Goal: Transaction & Acquisition: Purchase product/service

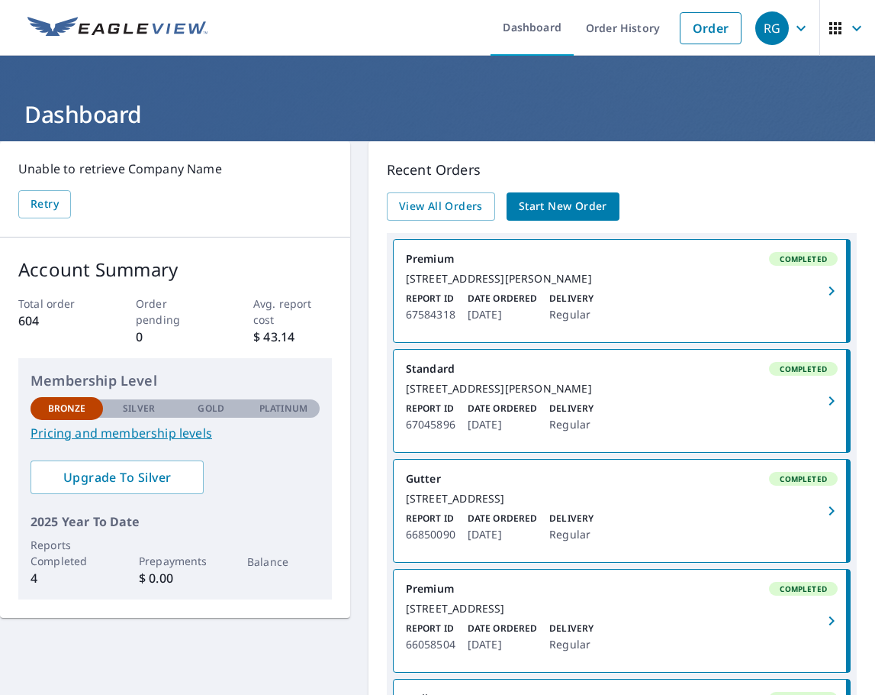
click at [546, 205] on span "Start New Order" at bounding box center [563, 206] width 89 height 19
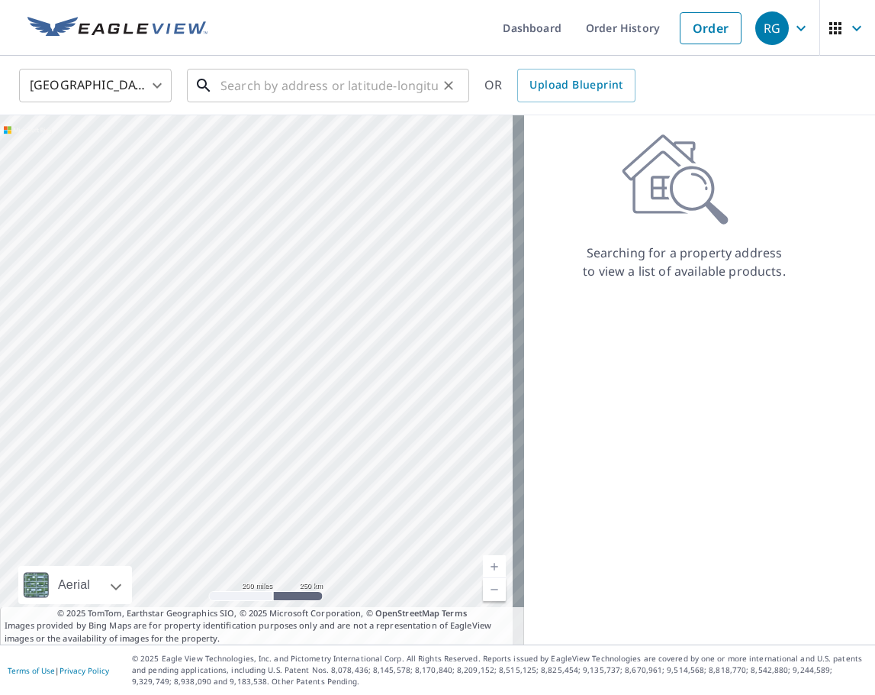
click at [267, 94] on input "text" at bounding box center [330, 85] width 218 height 43
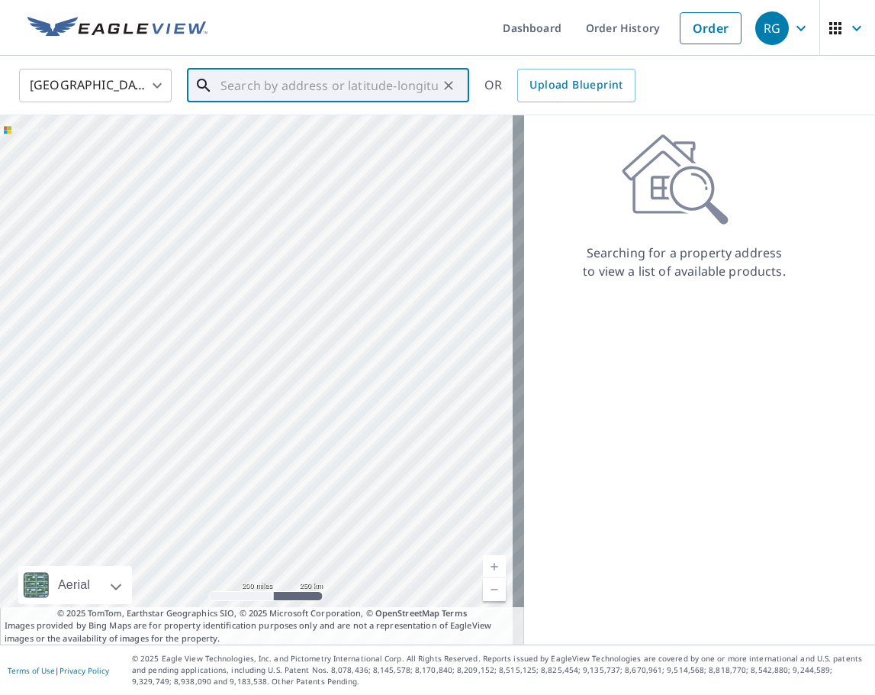
paste input "[STREET_ADDRESS][US_STATE]"
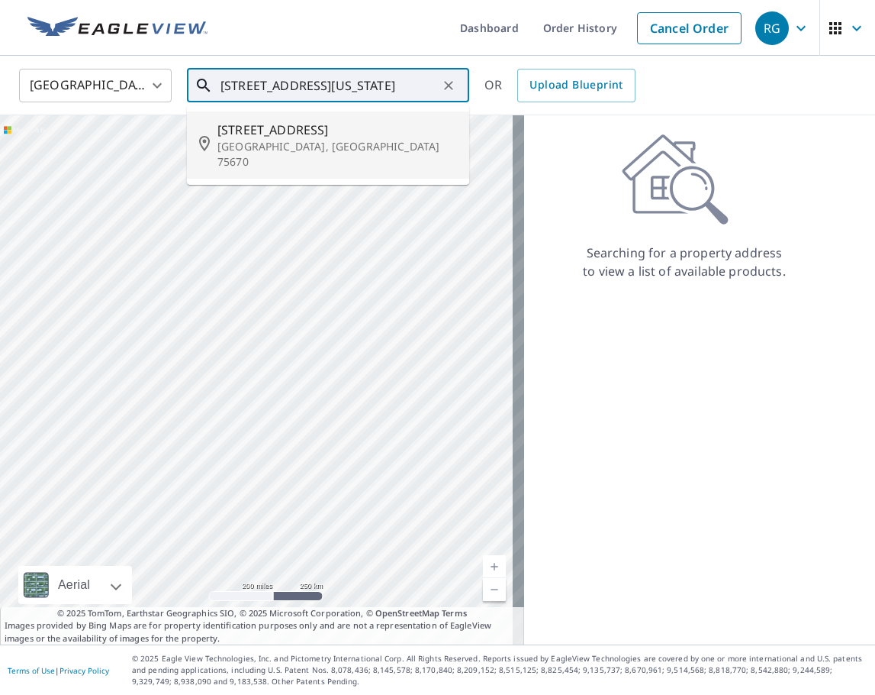
click at [235, 131] on span "[STREET_ADDRESS]" at bounding box center [338, 130] width 240 height 18
type input "[STREET_ADDRESS]"
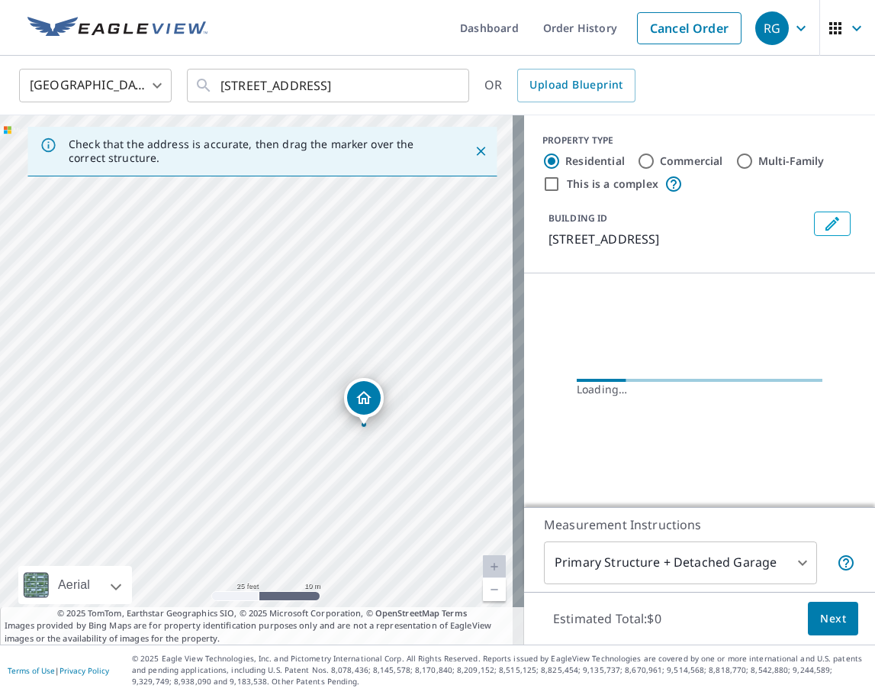
drag, startPoint x: 323, startPoint y: 411, endPoint x: 351, endPoint y: 408, distance: 28.3
drag, startPoint x: 204, startPoint y: 268, endPoint x: 196, endPoint y: 253, distance: 17.1
click at [196, 253] on div "[STREET_ADDRESS]" at bounding box center [262, 379] width 524 height 529
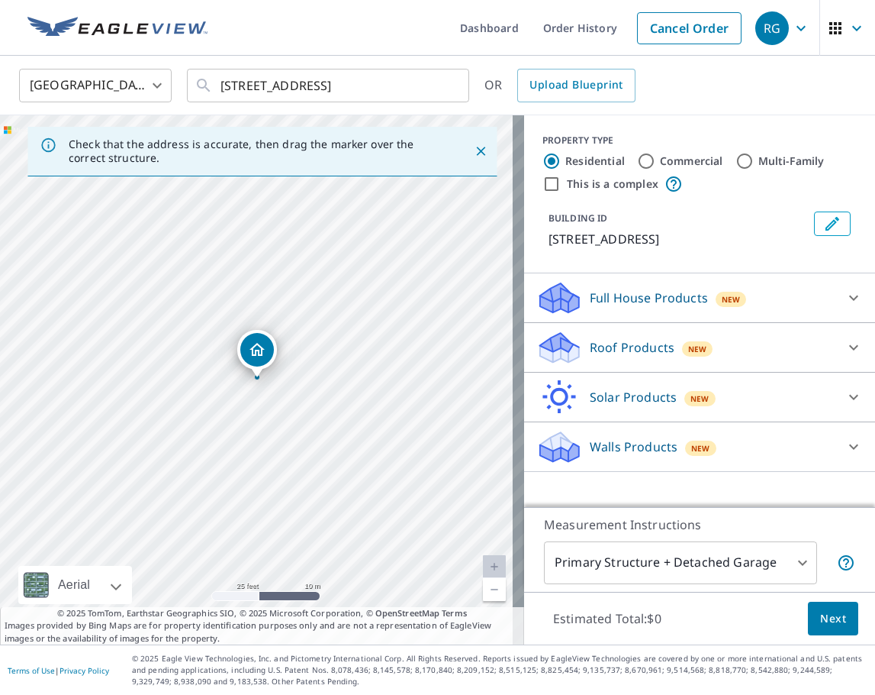
click at [643, 346] on p "Roof Products" at bounding box center [632, 347] width 85 height 18
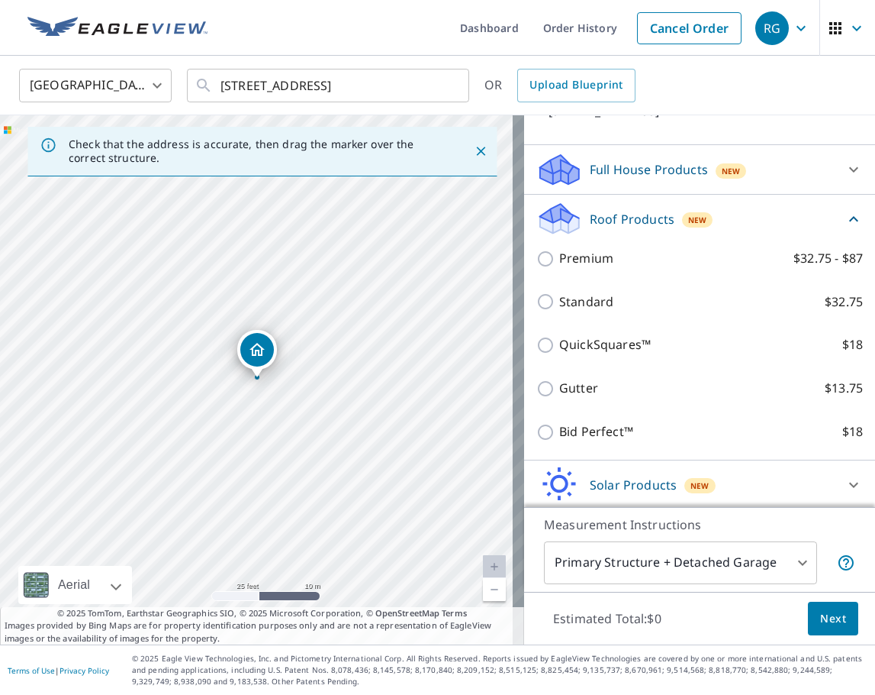
scroll to position [153, 0]
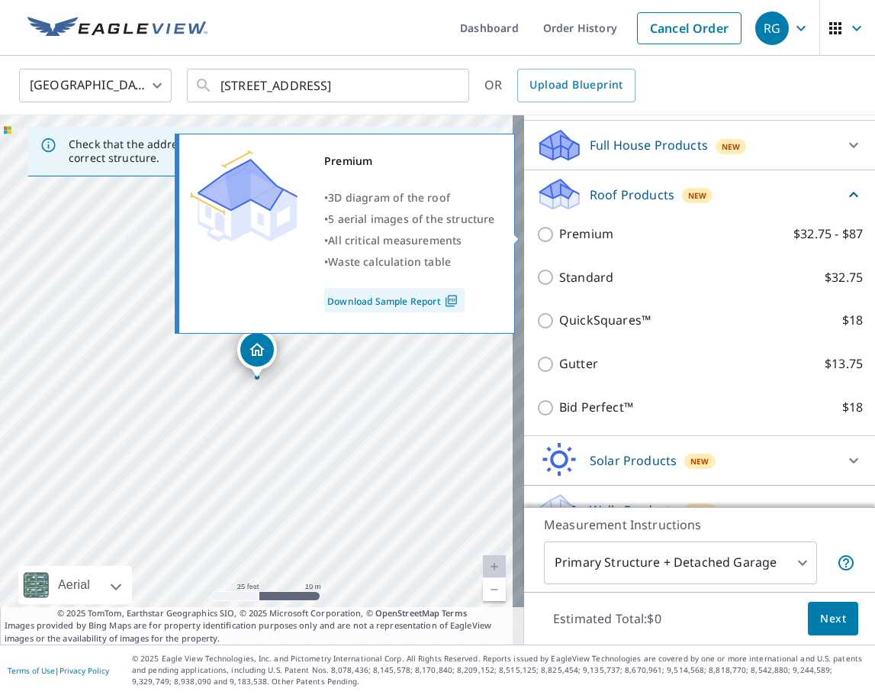
click at [578, 238] on p "Premium" at bounding box center [586, 233] width 54 height 19
click at [559, 238] on input "Premium $32.75 - $87" at bounding box center [548, 234] width 23 height 18
checkbox input "true"
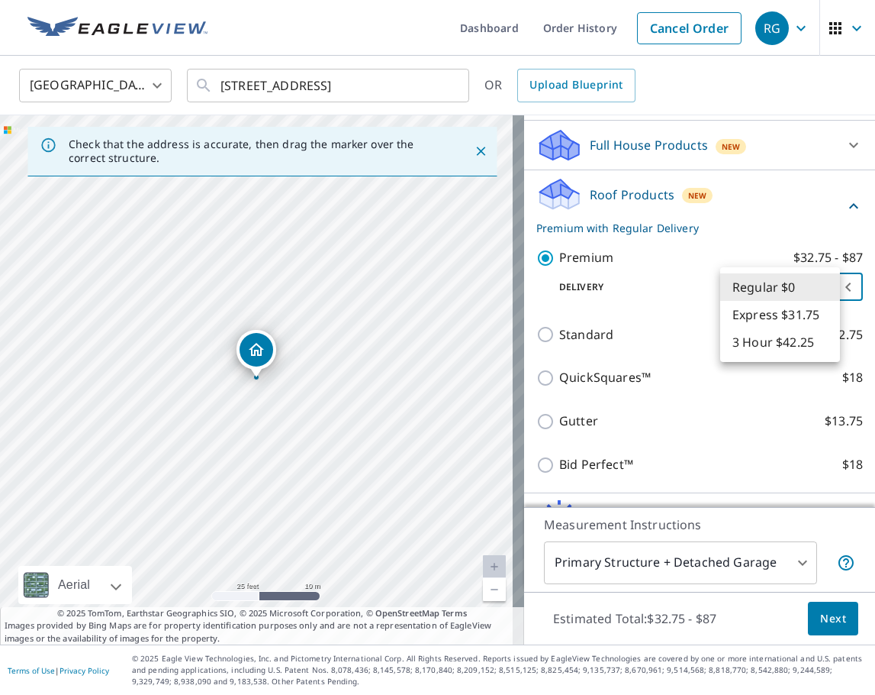
click at [733, 288] on body "RG RG Dashboard Order History Cancel Order RG [GEOGRAPHIC_DATA] [GEOGRAPHIC_DAT…" at bounding box center [437, 347] width 875 height 695
click at [735, 286] on li "Regular $0" at bounding box center [780, 286] width 120 height 27
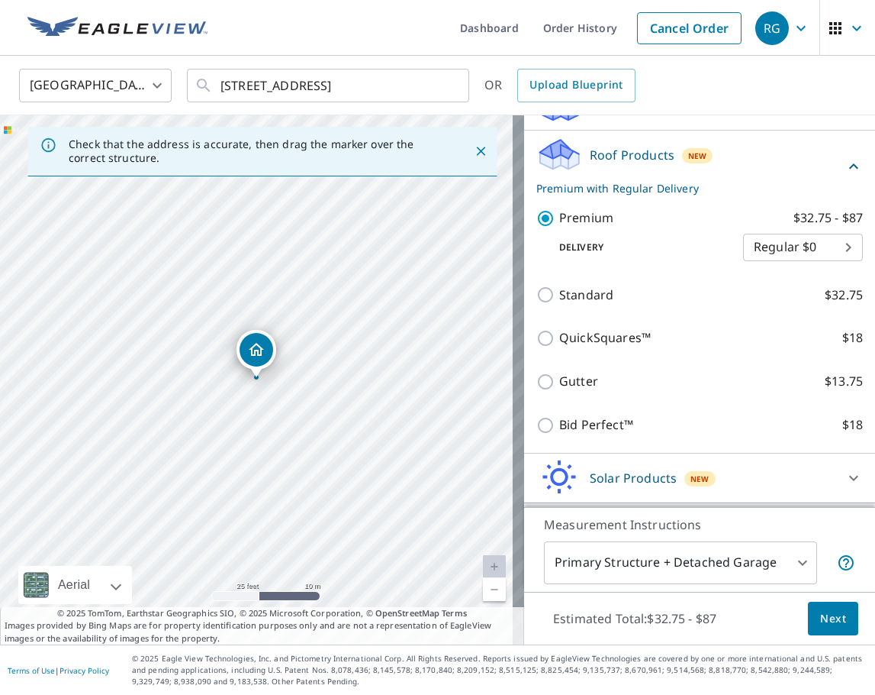
scroll to position [238, 0]
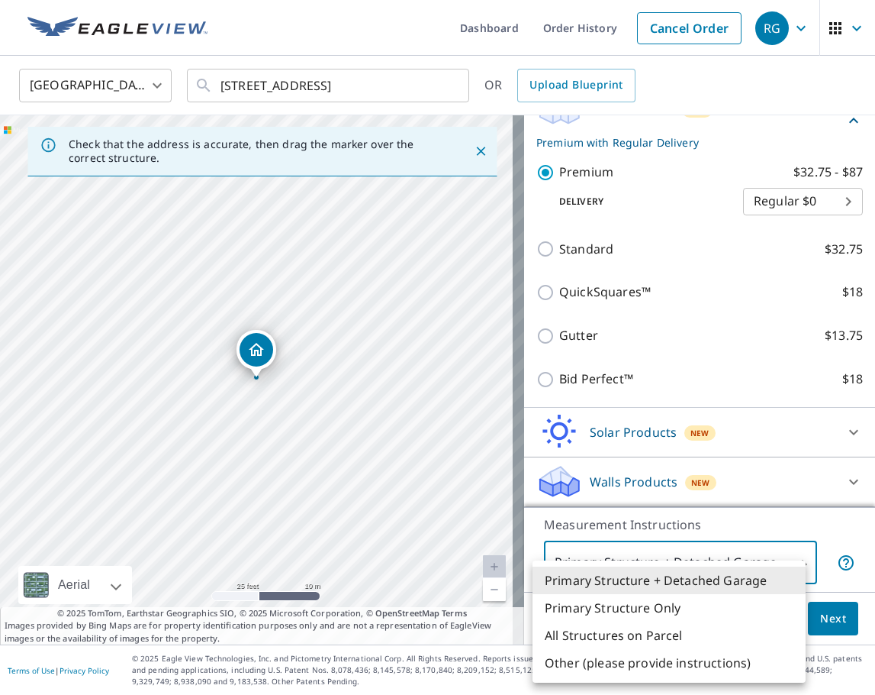
click at [625, 561] on body "RG RG Dashboard Order History Cancel Order RG [GEOGRAPHIC_DATA] [GEOGRAPHIC_DAT…" at bounding box center [437, 347] width 875 height 695
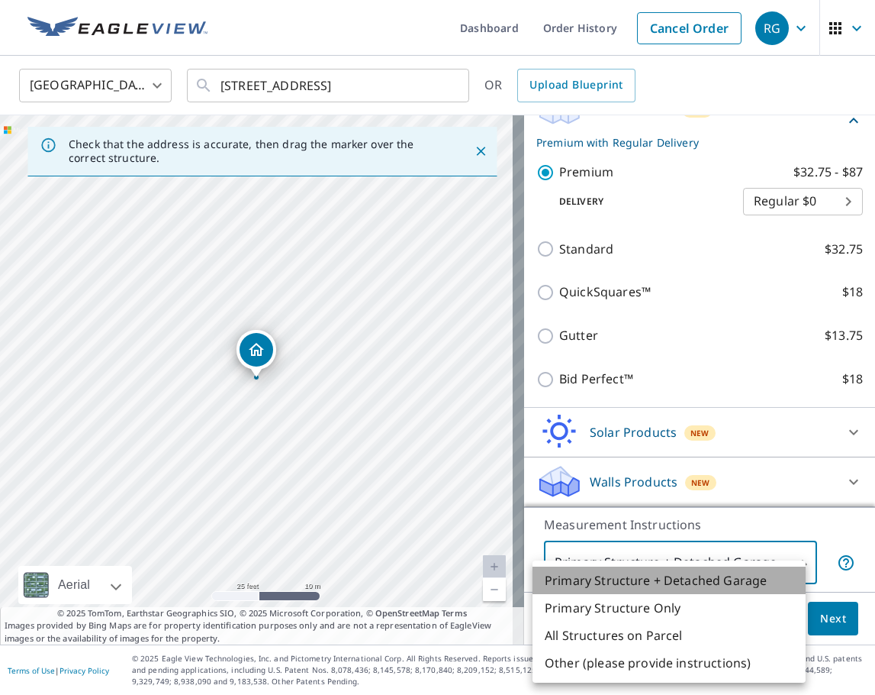
click at [610, 582] on li "Primary Structure + Detached Garage" at bounding box center [669, 579] width 273 height 27
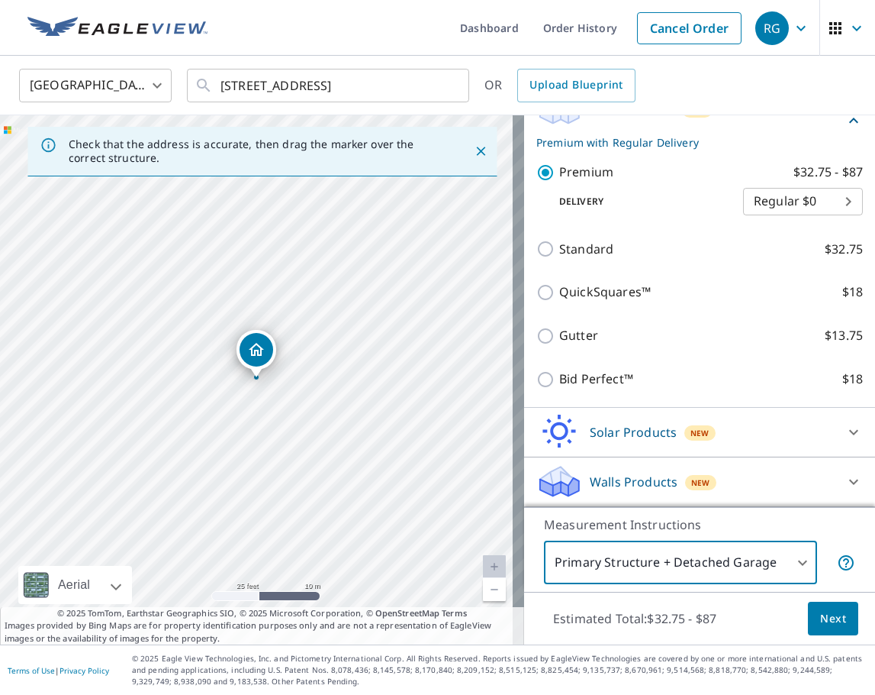
click at [808, 622] on button "Next" at bounding box center [833, 618] width 50 height 34
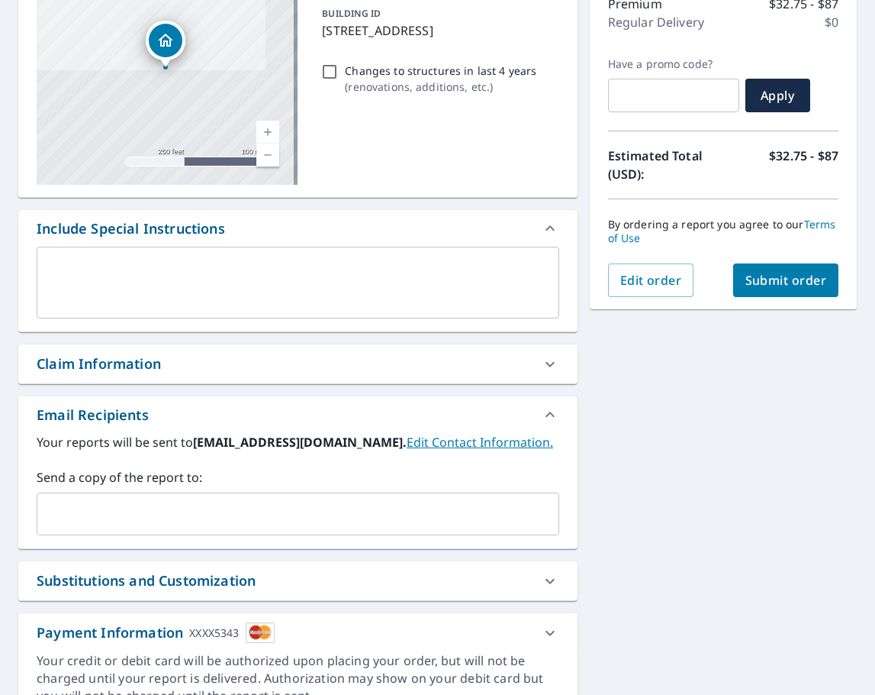
scroll to position [229, 0]
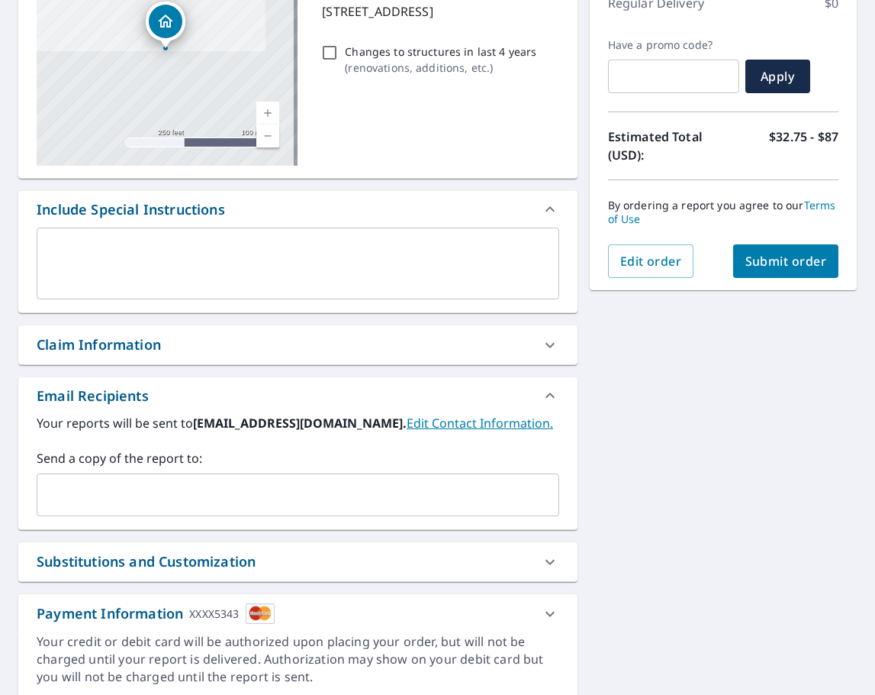
click at [164, 482] on input "text" at bounding box center [287, 494] width 486 height 29
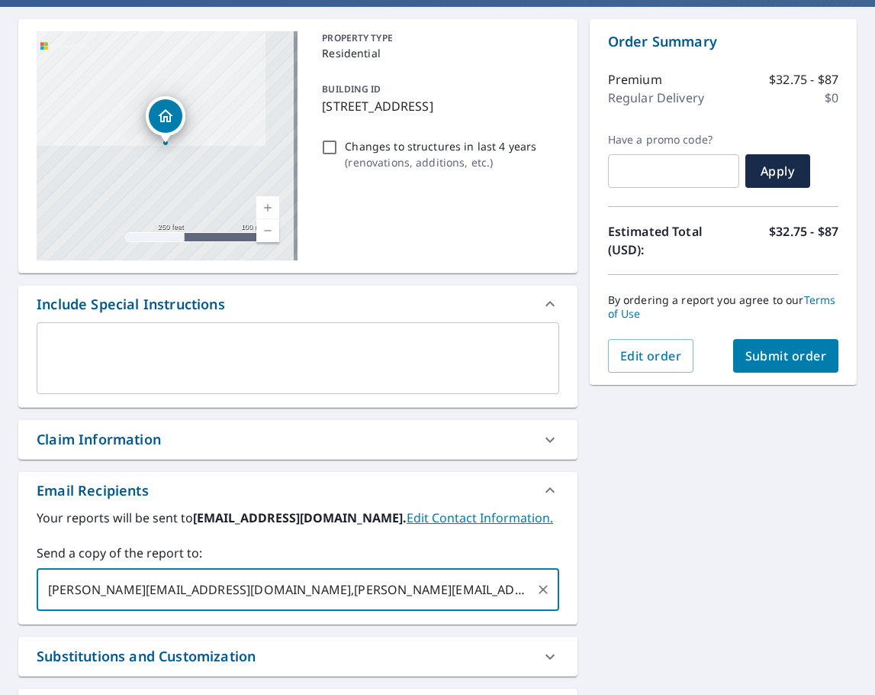
scroll to position [0, 0]
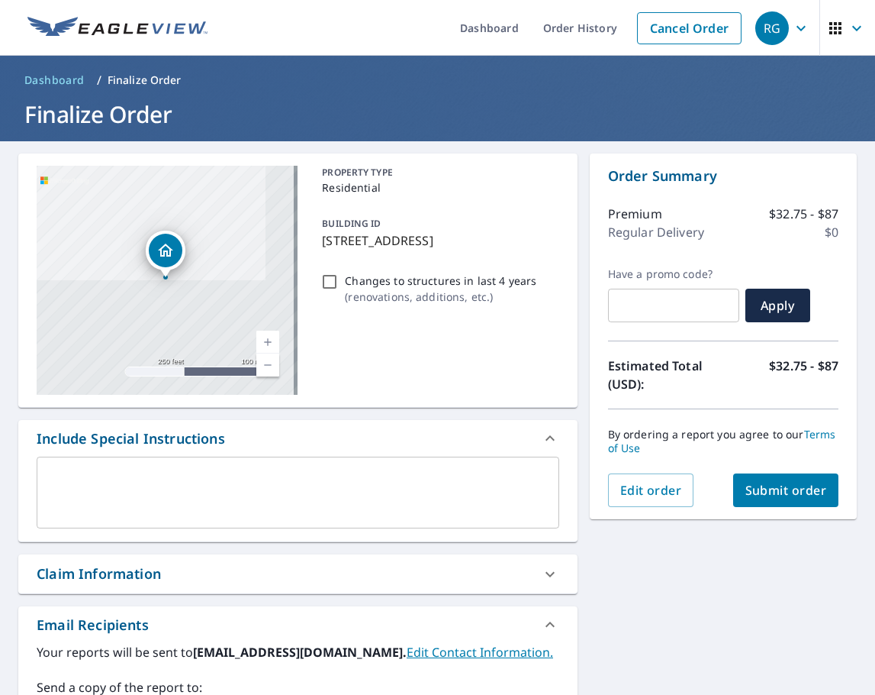
type input "[PERSON_NAME][EMAIL_ADDRESS][DOMAIN_NAME],[PERSON_NAME][EMAIL_ADDRESS][DOMAIN_N…"
click at [788, 499] on button "Submit order" at bounding box center [786, 490] width 106 height 34
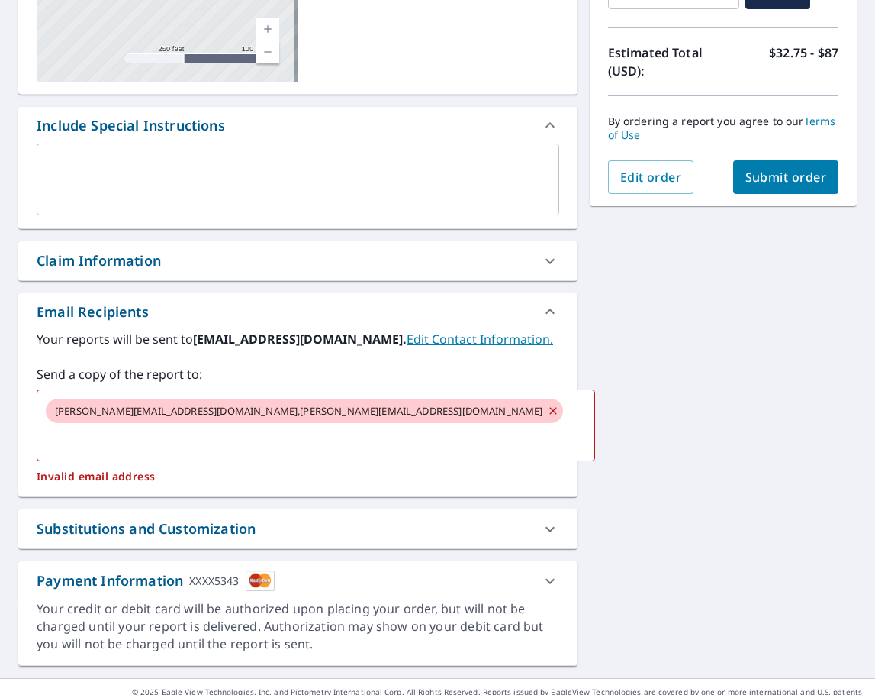
scroll to position [317, 0]
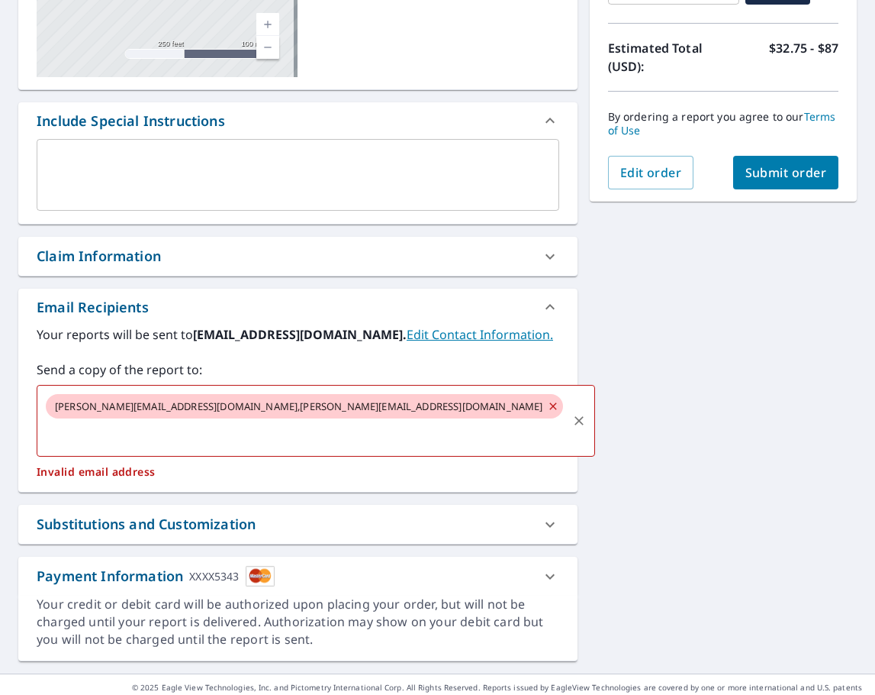
click at [547, 407] on icon at bounding box center [553, 406] width 12 height 17
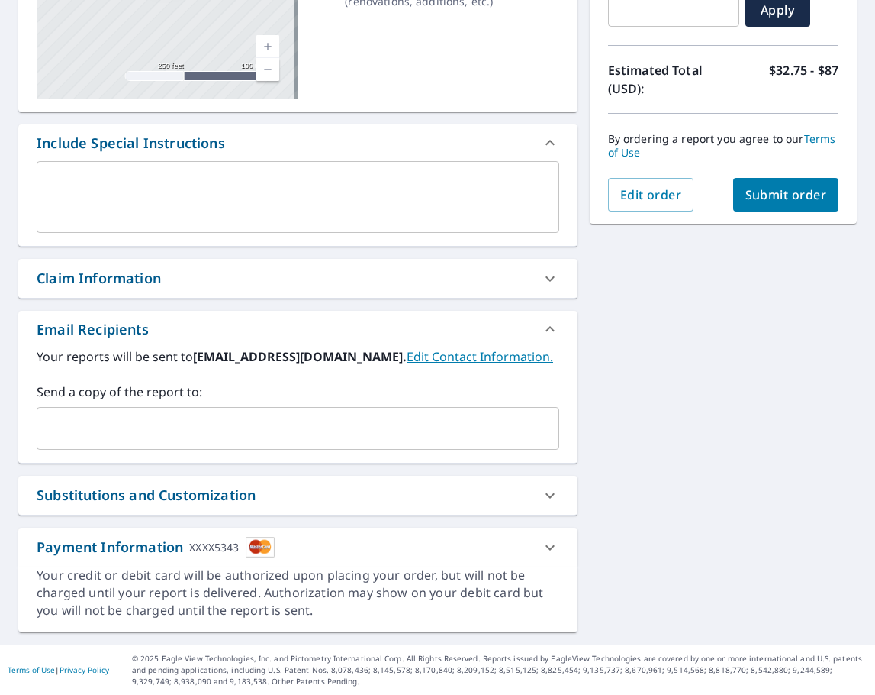
click at [230, 421] on input "text" at bounding box center [287, 428] width 486 height 29
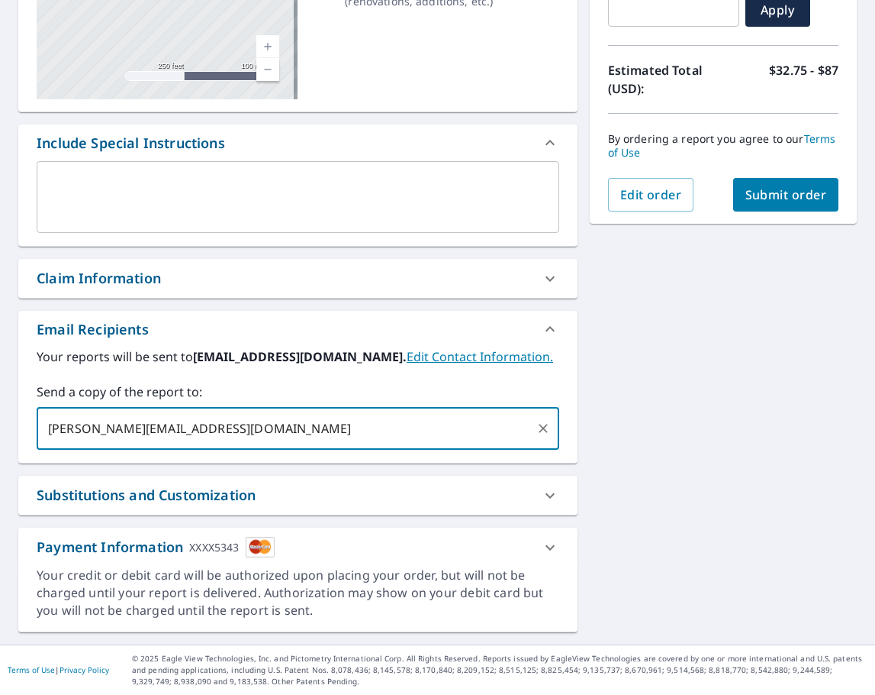
type input "[PERSON_NAME][EMAIL_ADDRESS][DOMAIN_NAME]"
click at [321, 432] on input "text" at bounding box center [425, 428] width 209 height 29
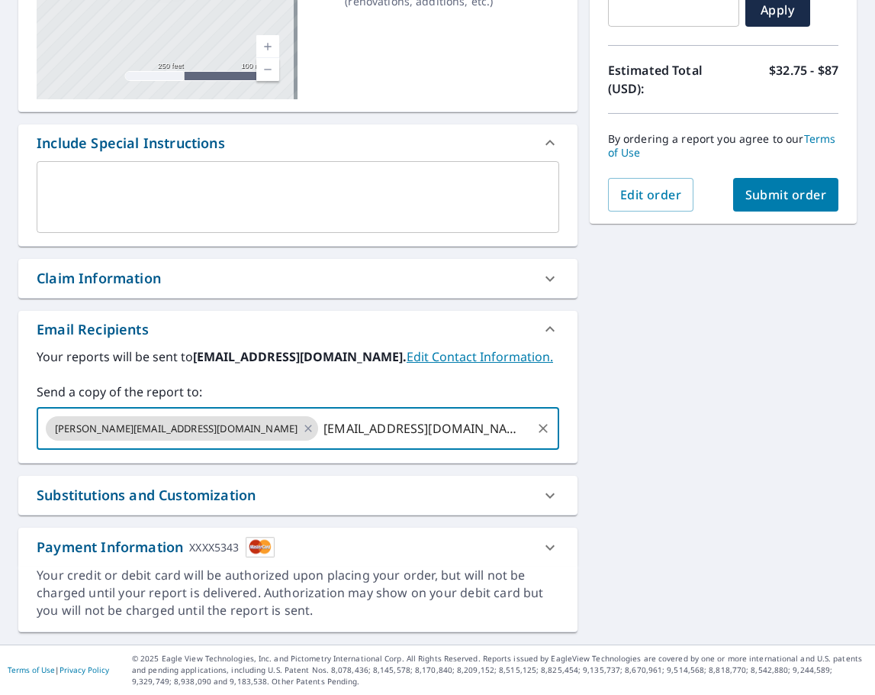
type input "[EMAIL_ADDRESS][DOMAIN_NAME]"
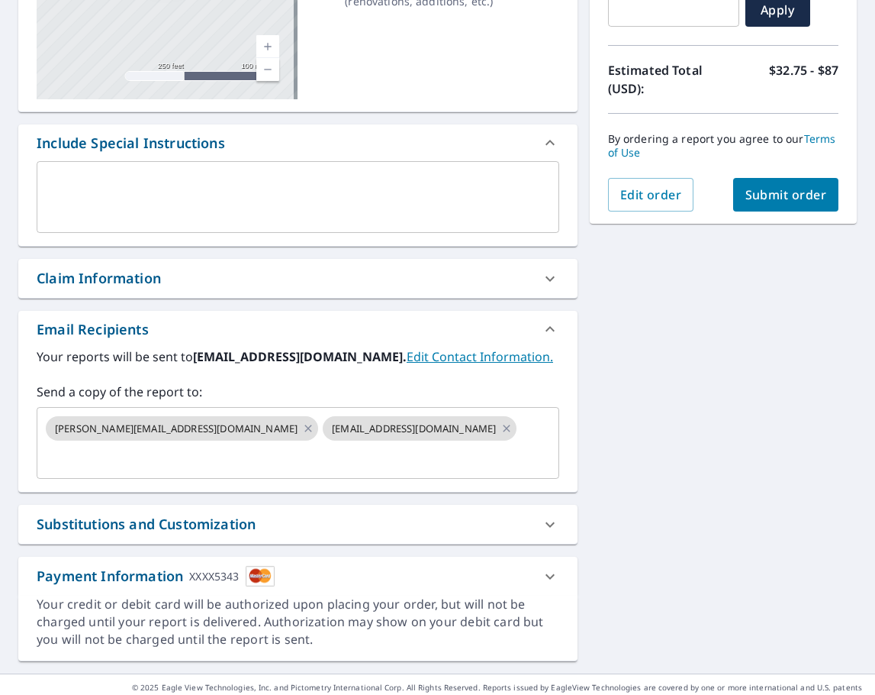
click at [665, 382] on div "[STREET_ADDRESS] Aerial Road A standard road map Aerial A detailed look from ab…" at bounding box center [437, 259] width 875 height 827
click at [791, 191] on span "Submit order" at bounding box center [787, 194] width 82 height 17
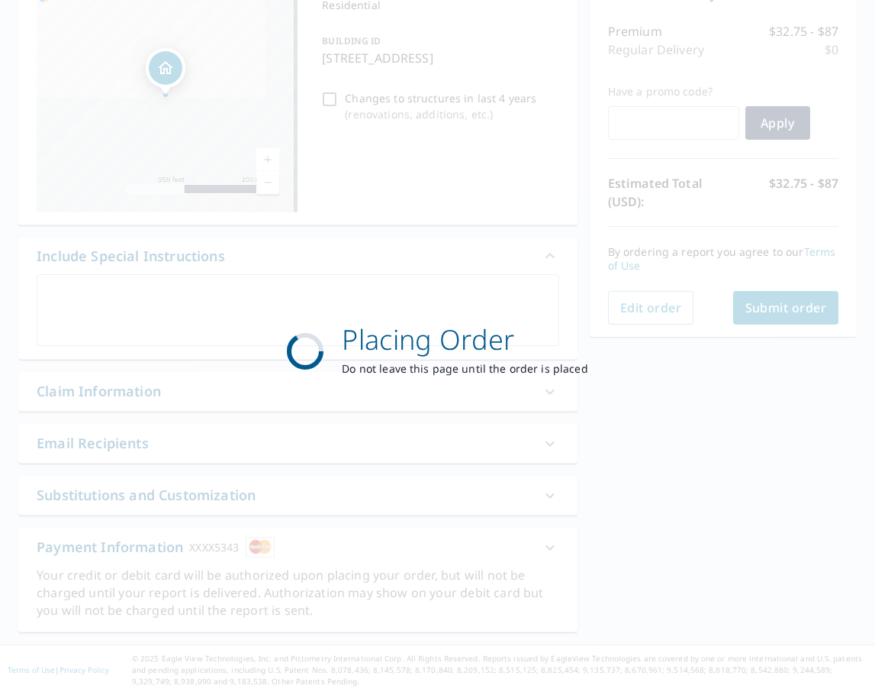
scroll to position [182, 0]
